Goal: Communication & Community: Participate in discussion

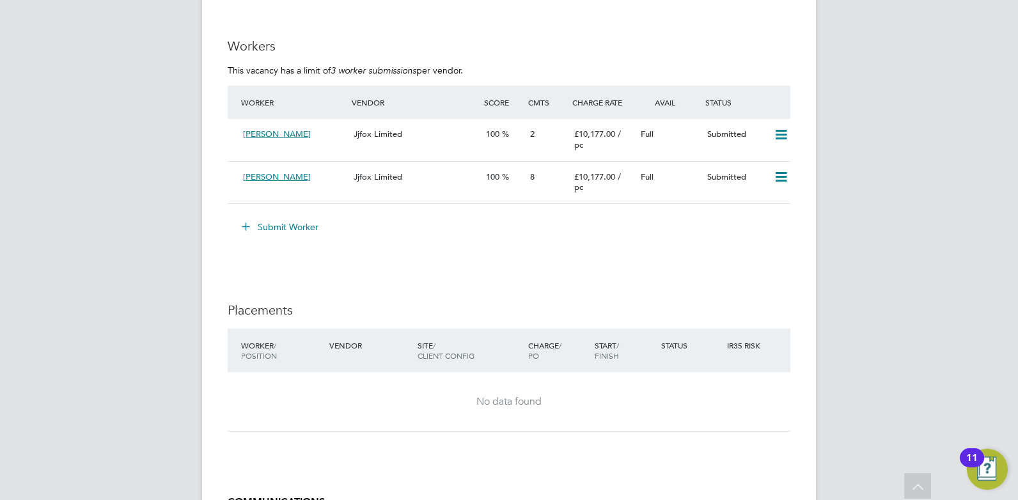
scroll to position [3128, 0]
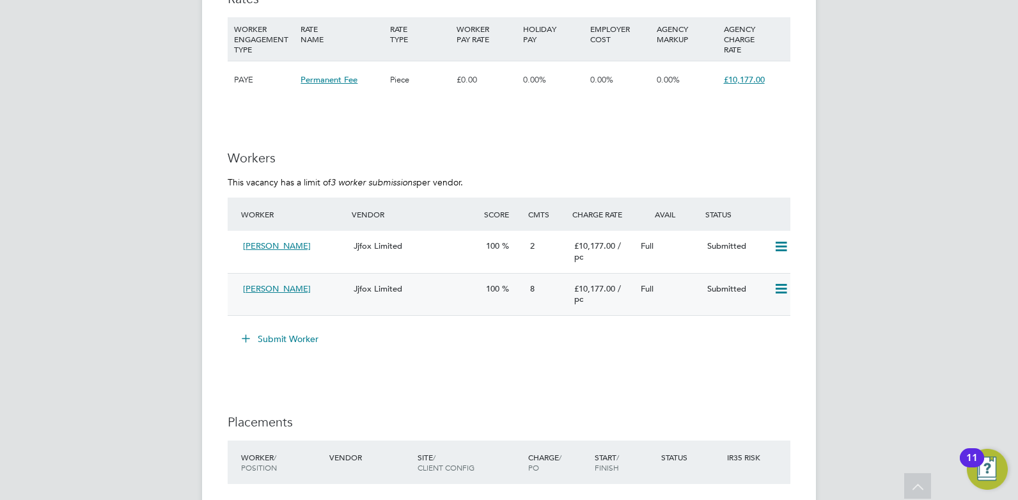
drag, startPoint x: 307, startPoint y: 270, endPoint x: 326, endPoint y: 302, distance: 37.3
click at [326, 302] on div "Worker Vendor Score Cmts Charge Rate Avail Status Sam Playle Jjfox Limited 100 …" at bounding box center [509, 257] width 563 height 119
click at [326, 300] on div "[PERSON_NAME]" at bounding box center [293, 289] width 111 height 21
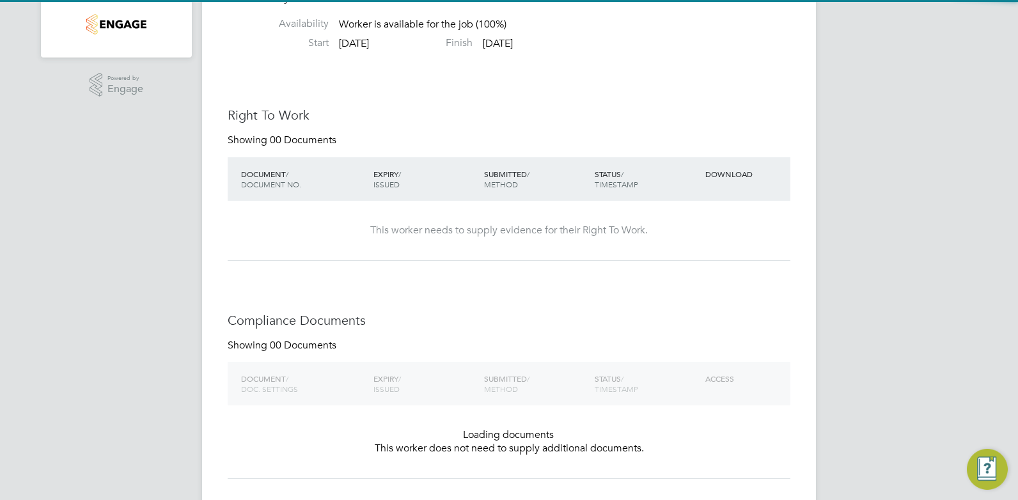
scroll to position [12, 102]
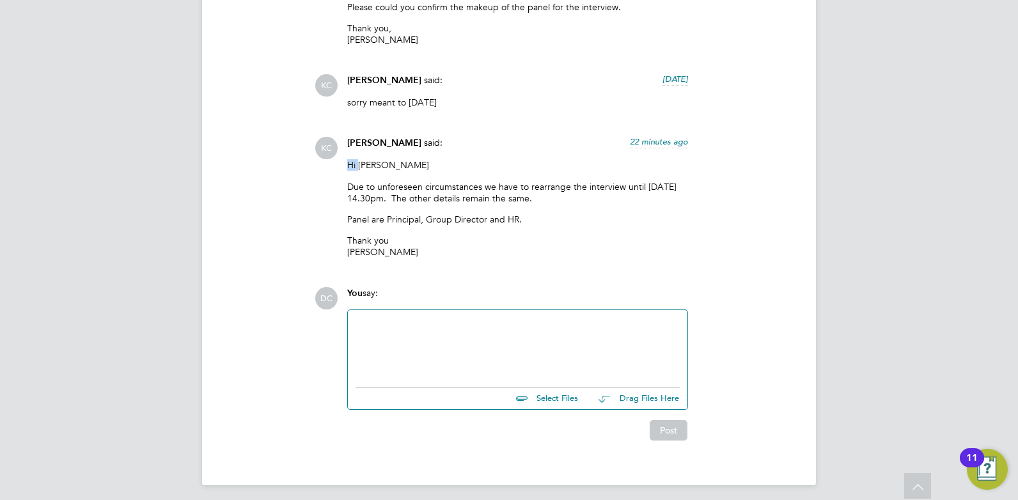
drag, startPoint x: 348, startPoint y: 157, endPoint x: 361, endPoint y: 165, distance: 14.7
click at [361, 165] on p "Hi [PERSON_NAME]" at bounding box center [517, 165] width 341 height 12
drag, startPoint x: 361, startPoint y: 165, endPoint x: 369, endPoint y: 183, distance: 20.0
click at [369, 183] on p "Due to unforeseen circumstances we have to rearrange the interview until [DATE]…" at bounding box center [517, 192] width 341 height 23
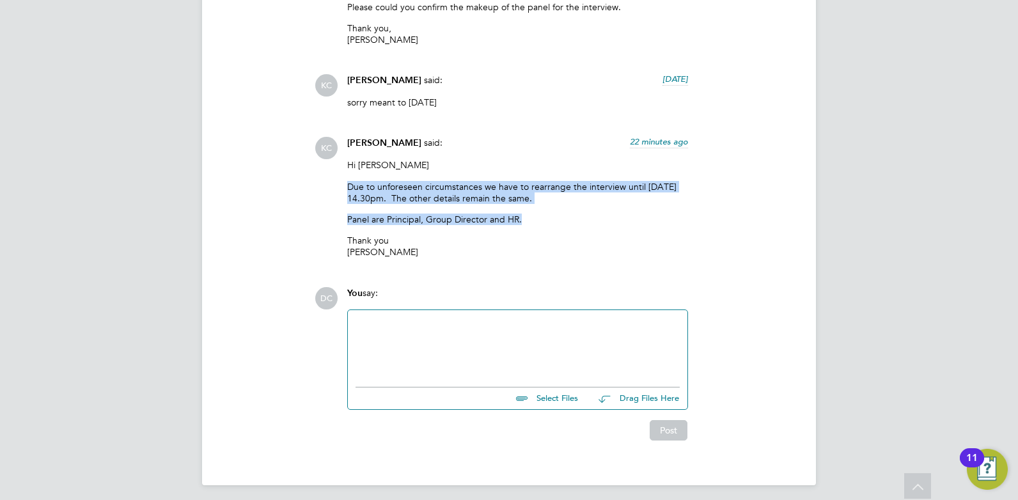
drag, startPoint x: 349, startPoint y: 181, endPoint x: 537, endPoint y: 215, distance: 191.1
click at [537, 215] on div "Hi Dan Due to unforeseen circumstances we have to rearrange the interview until…" at bounding box center [517, 213] width 341 height 108
drag, startPoint x: 537, startPoint y: 215, endPoint x: 472, endPoint y: 203, distance: 66.3
copy div "Due to unforeseen circumstances we have to rearrange the interview until Friday…"
click at [390, 332] on div at bounding box center [517, 345] width 324 height 55
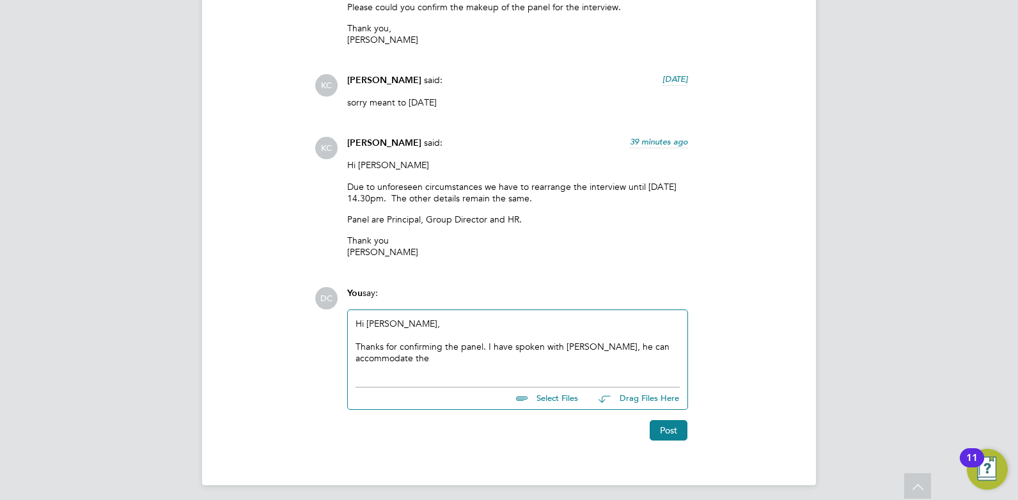
click at [489, 359] on div "Hi Kerry, Thanks for confirming the panel. I have spoken with Simon, he can acc…" at bounding box center [517, 345] width 324 height 55
click at [649, 350] on div "Thanks for confirming the panel. I have spoken with Simon; he can accommodate t…" at bounding box center [517, 352] width 324 height 23
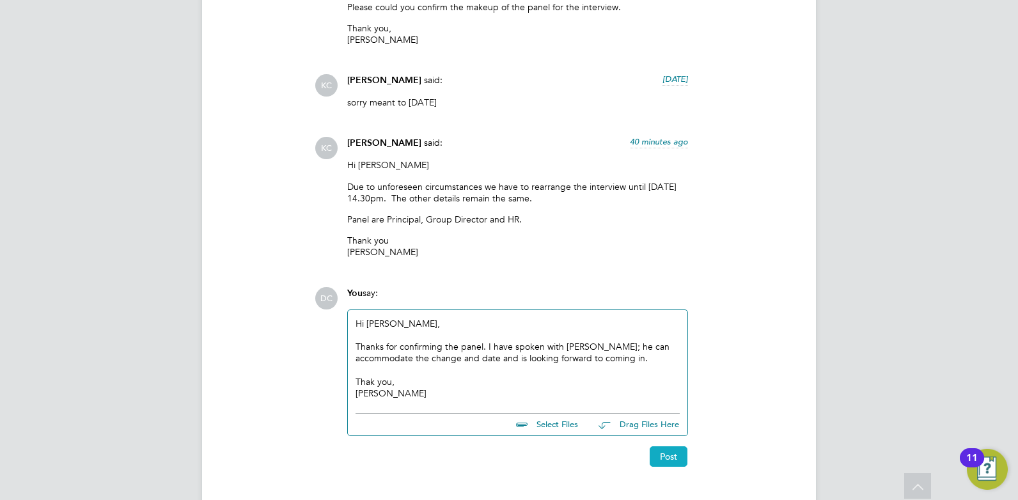
click at [669, 453] on button "Post" at bounding box center [668, 456] width 38 height 20
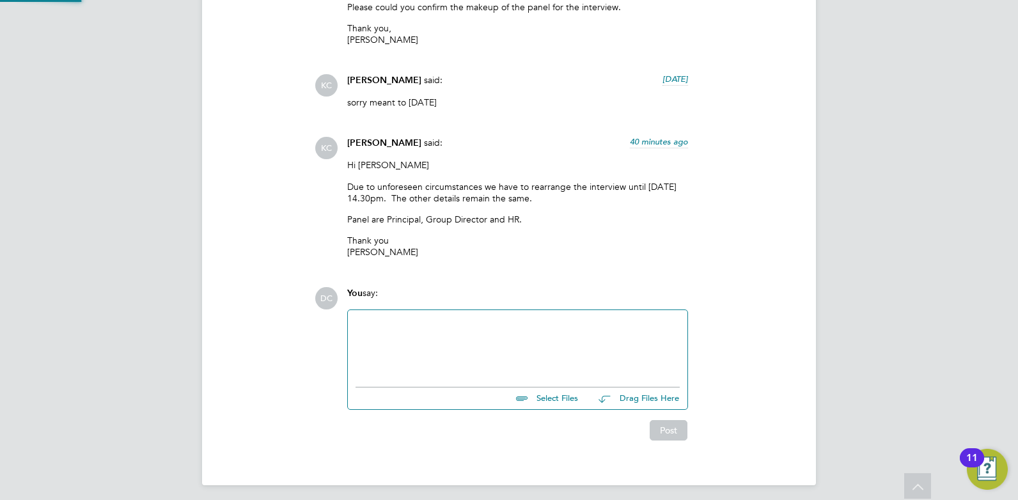
scroll to position [2137, 0]
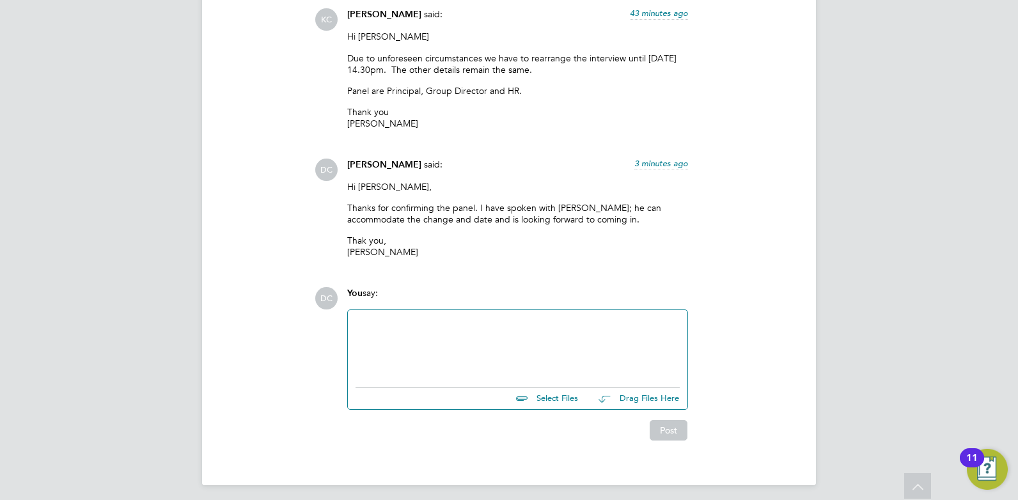
click at [438, 335] on div at bounding box center [517, 345] width 324 height 55
click at [639, 341] on div "Simon has asked me to confirm which principal it will be on the panel" at bounding box center [517, 347] width 324 height 12
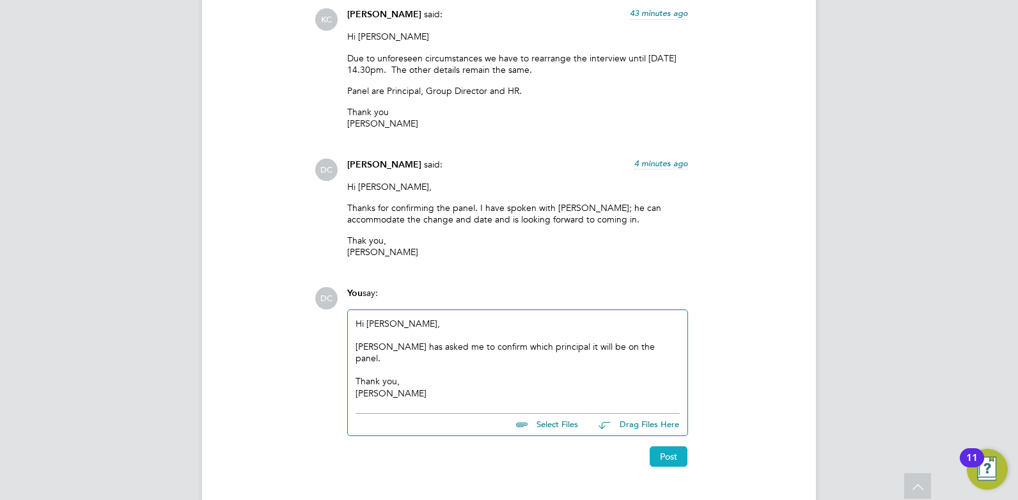
click at [665, 446] on button "Post" at bounding box center [668, 456] width 38 height 20
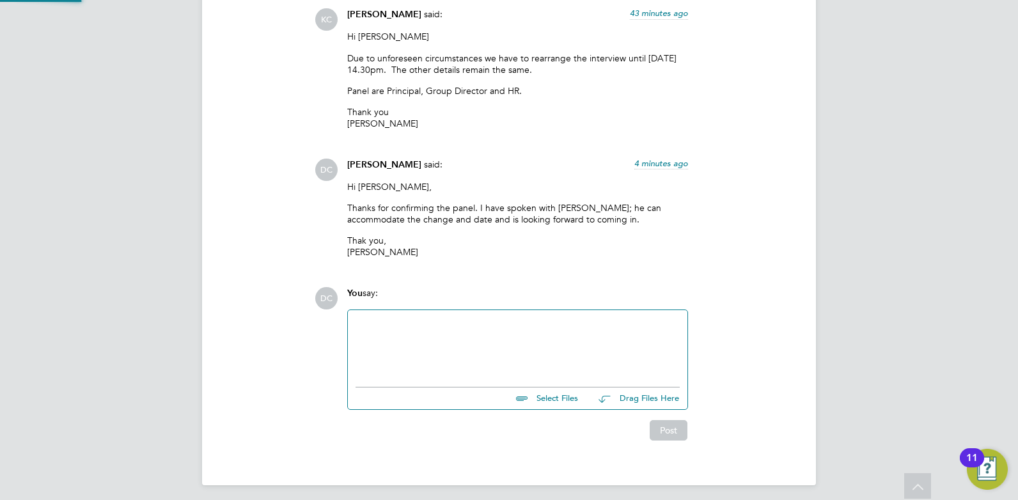
scroll to position [2254, 0]
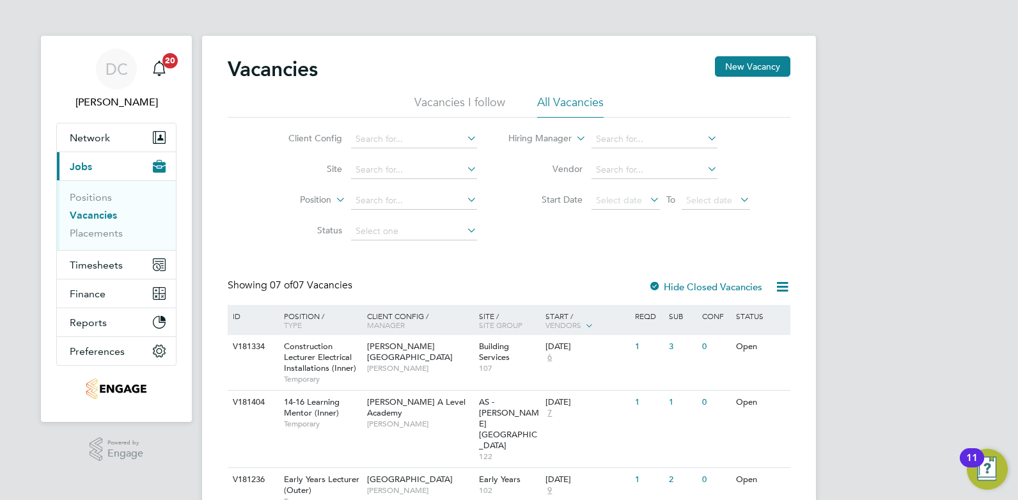
click at [556, 102] on li "All Vacancies" at bounding box center [570, 106] width 66 height 23
click at [484, 104] on li "Vacancies I follow" at bounding box center [459, 106] width 91 height 23
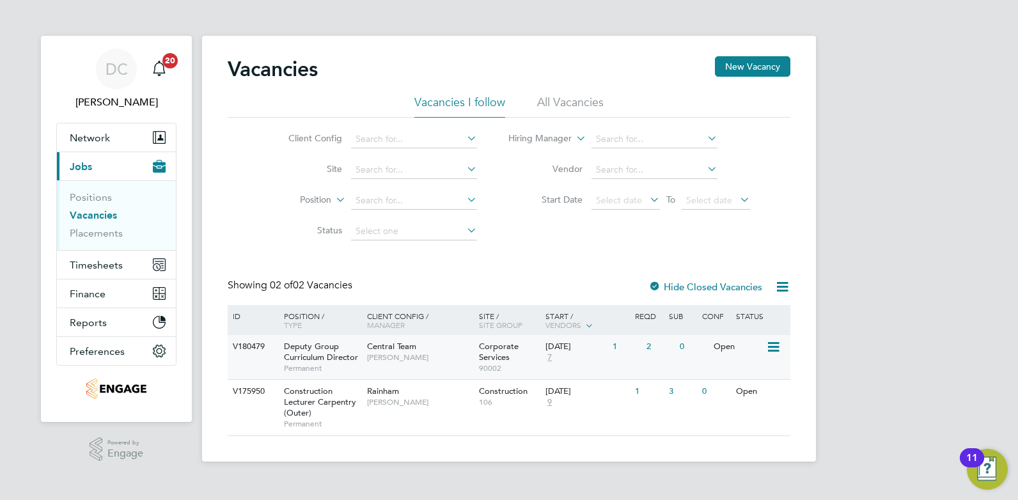
click at [428, 364] on div "Central Team Stephen Brayshaw" at bounding box center [420, 351] width 112 height 33
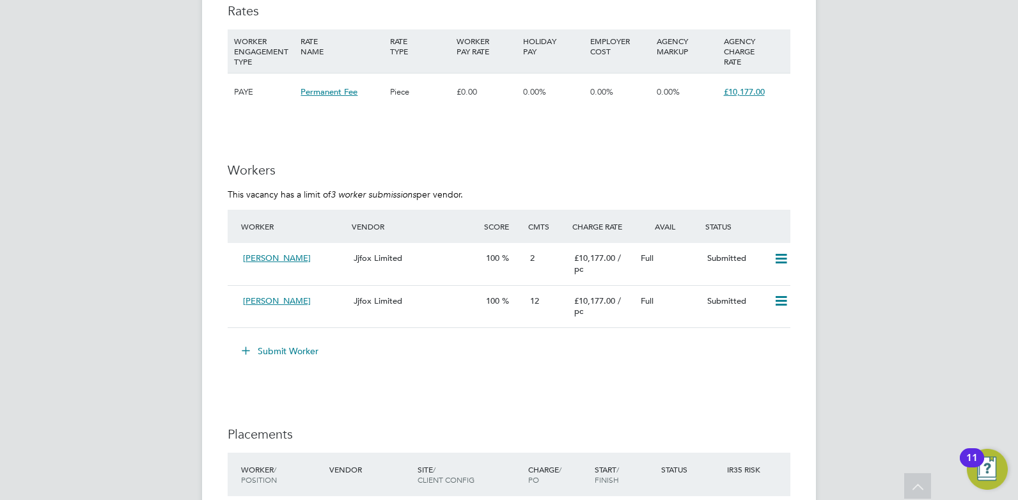
scroll to position [3292, 0]
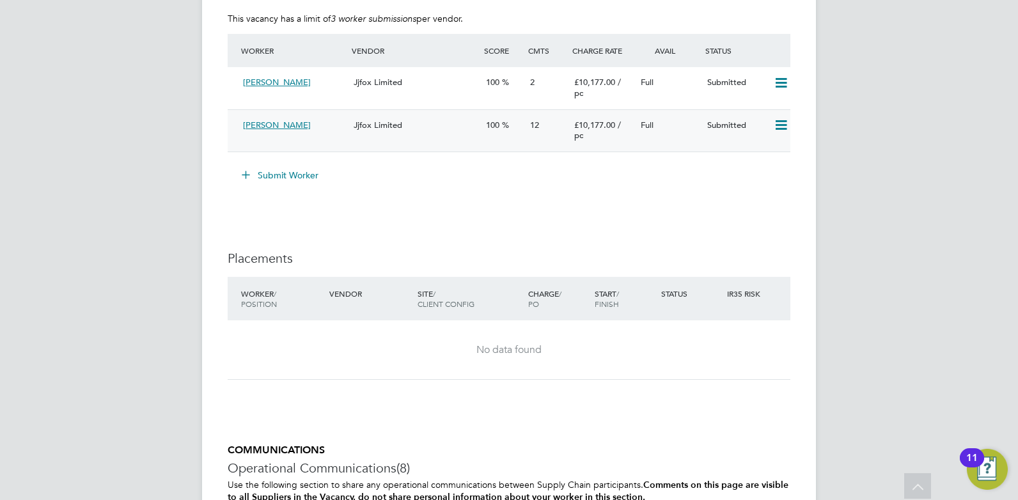
click at [527, 136] on div "12" at bounding box center [547, 125] width 44 height 21
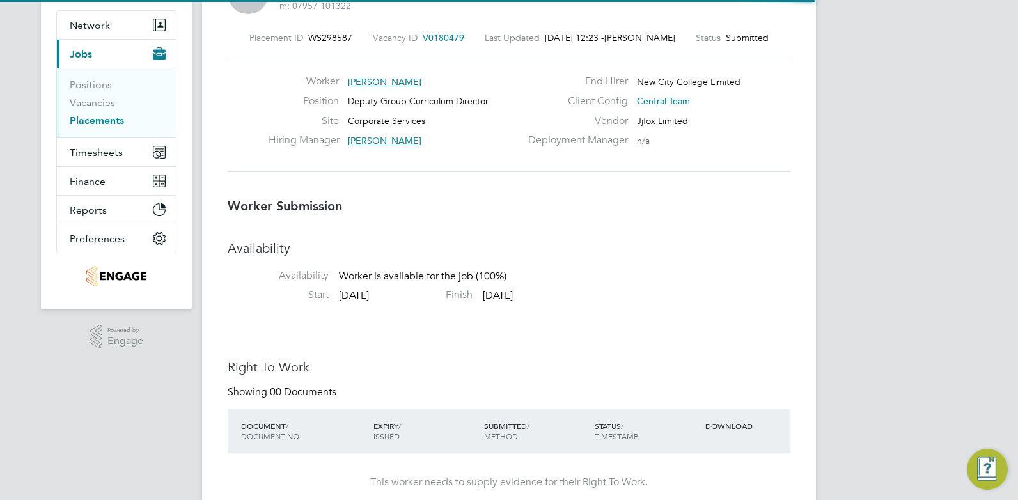
scroll to position [20, 253]
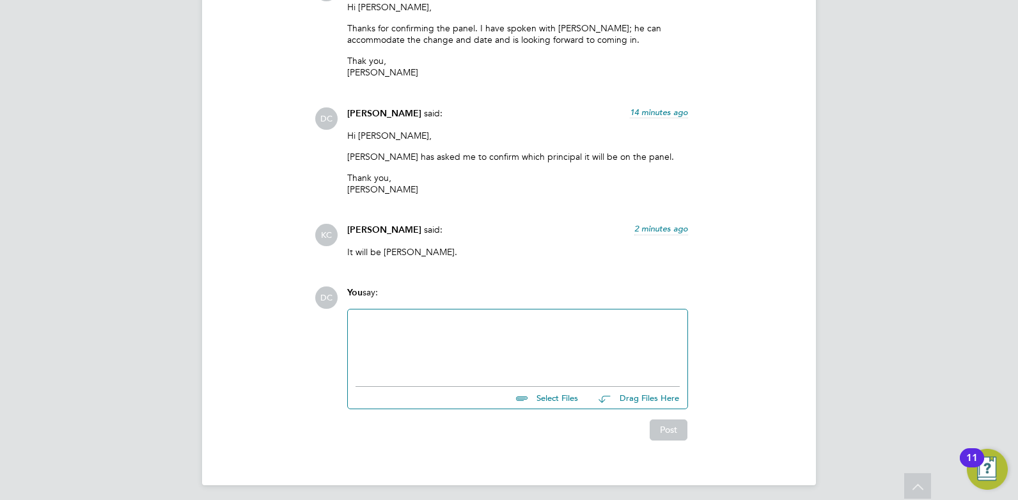
click at [408, 332] on div at bounding box center [517, 344] width 324 height 55
click at [672, 419] on button "Post" at bounding box center [668, 429] width 38 height 20
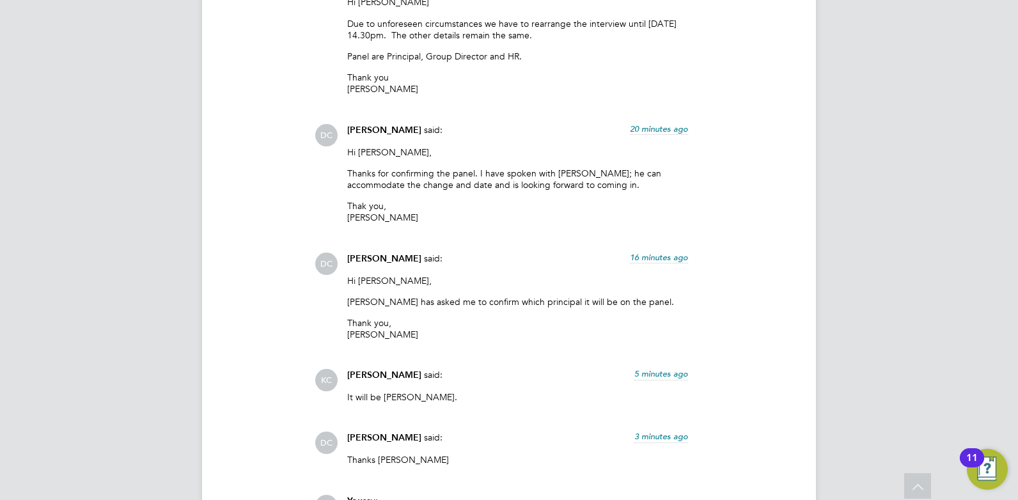
scroll to position [2140, 0]
